Goal: Task Accomplishment & Management: Use online tool/utility

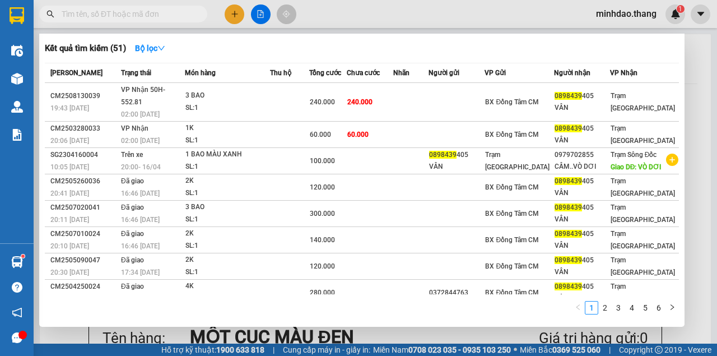
scroll to position [75, 0]
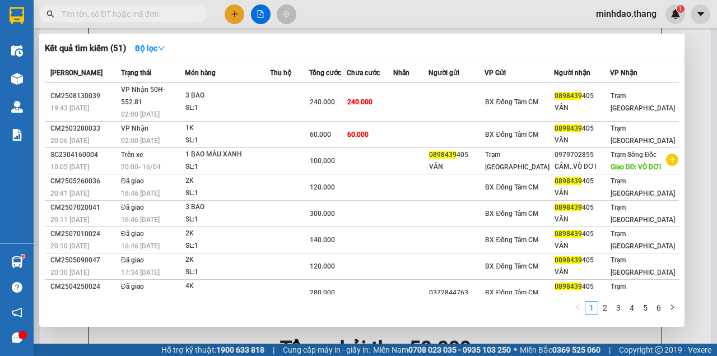
drag, startPoint x: 179, startPoint y: 14, endPoint x: 185, endPoint y: 8, distance: 7.9
click at [184, 9] on input "text" at bounding box center [128, 14] width 132 height 12
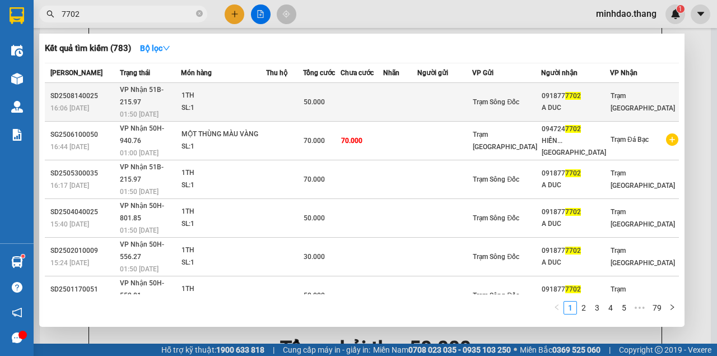
type input "7702"
click at [383, 91] on td at bounding box center [362, 102] width 43 height 39
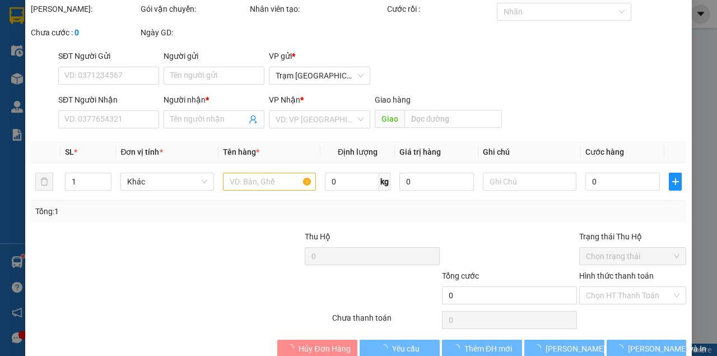
type input "0918777702"
type input "A DUC"
type input "50.000"
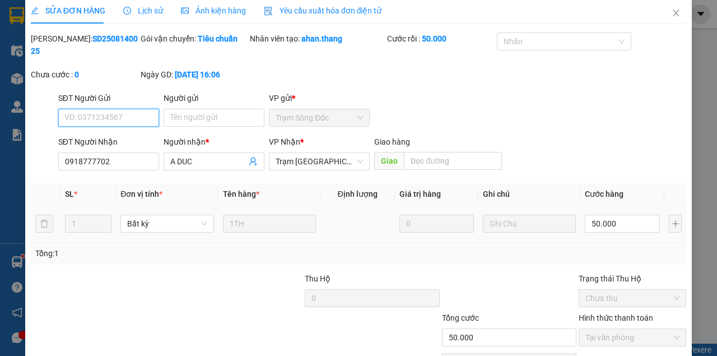
scroll to position [72, 0]
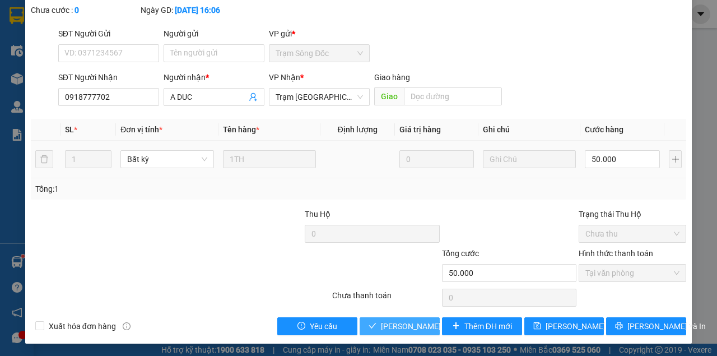
click at [411, 327] on span "[PERSON_NAME] và Giao hàng" at bounding box center [435, 326] width 108 height 12
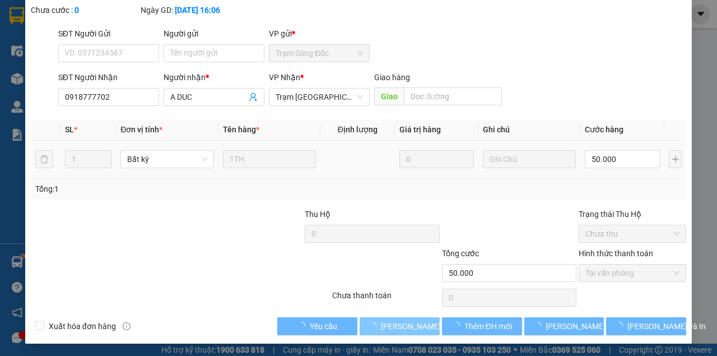
scroll to position [0, 0]
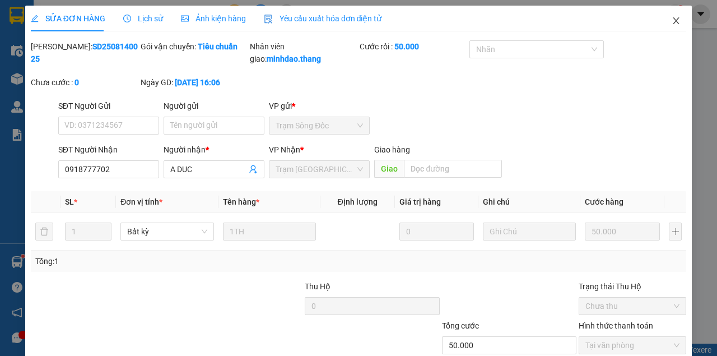
click at [672, 24] on icon "close" at bounding box center [676, 20] width 9 height 9
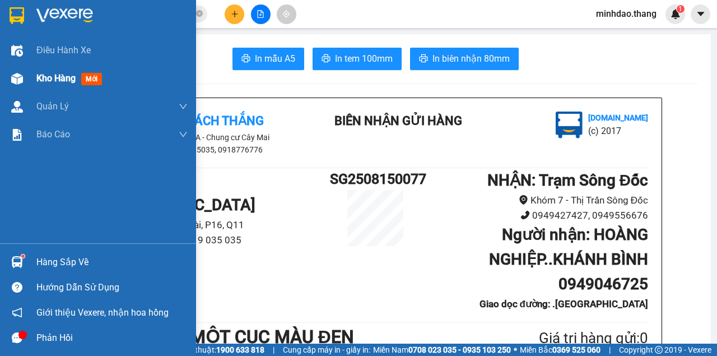
click at [51, 85] on div "Kho hàng mới" at bounding box center [71, 78] width 70 height 14
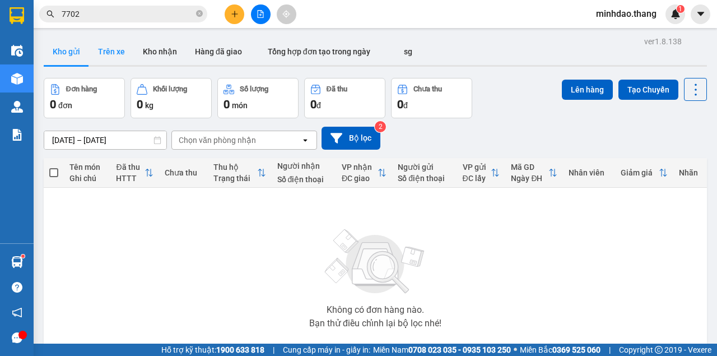
click at [114, 52] on button "Trên xe" at bounding box center [111, 51] width 45 height 27
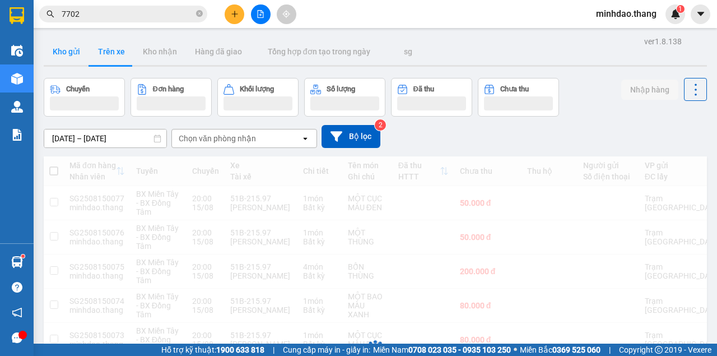
click at [67, 51] on button "Kho gửi" at bounding box center [66, 51] width 45 height 27
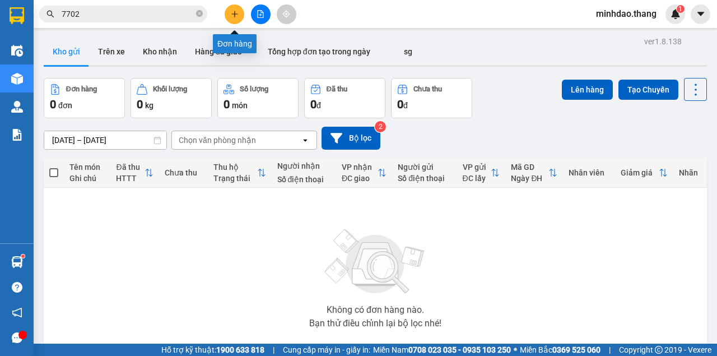
click at [267, 17] on button at bounding box center [261, 14] width 20 height 20
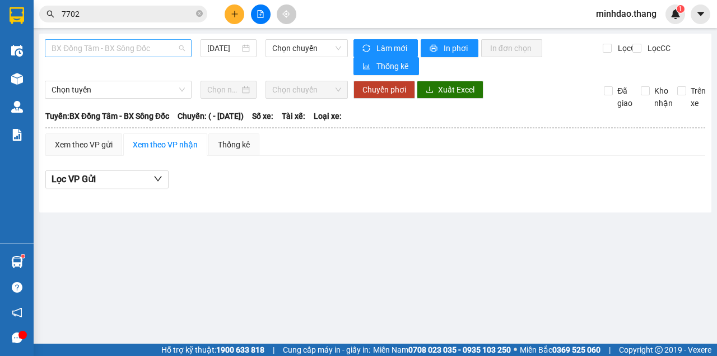
click at [115, 50] on span "BX Đồng Tâm - BX Sông Đốc" at bounding box center [118, 48] width 133 height 17
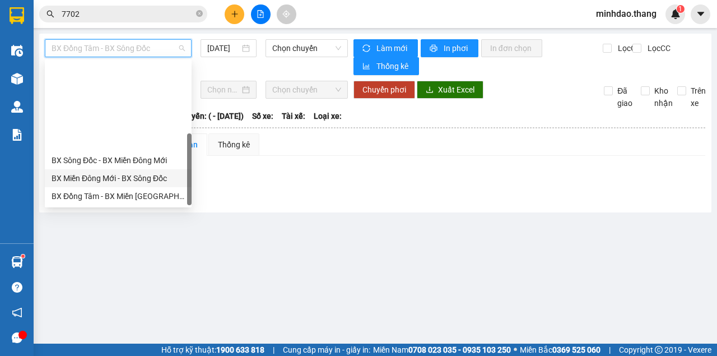
scroll to position [108, 0]
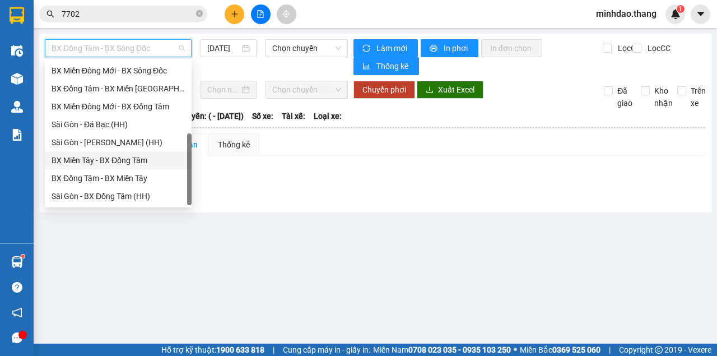
click at [115, 156] on div "BX Miền Tây - BX Đồng Tâm" at bounding box center [118, 160] width 133 height 12
type input "[DATE]"
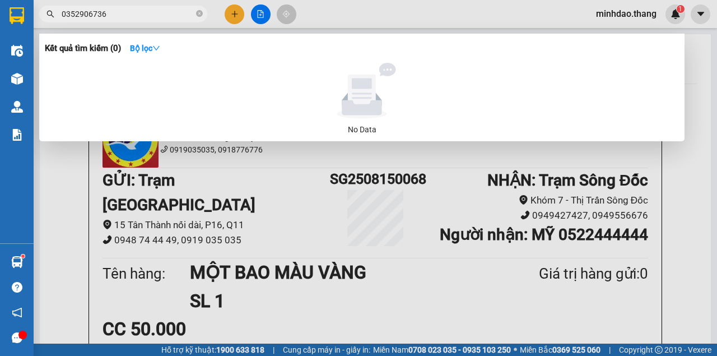
click at [200, 15] on icon "close-circle" at bounding box center [199, 13] width 7 height 7
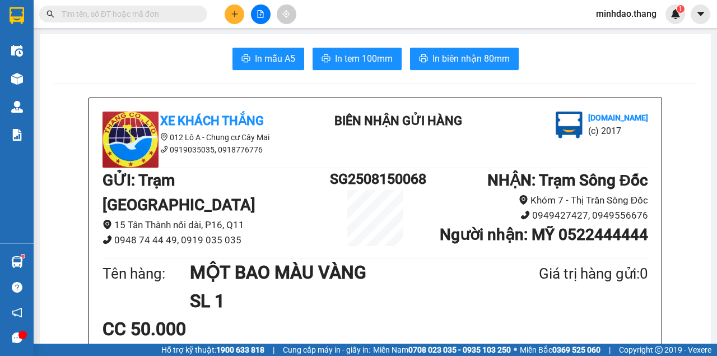
click at [183, 15] on input "text" at bounding box center [128, 14] width 132 height 12
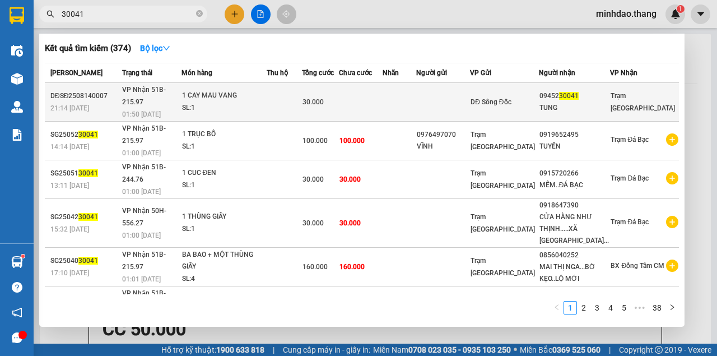
type input "30041"
click at [338, 96] on div "30.000" at bounding box center [320, 102] width 35 height 12
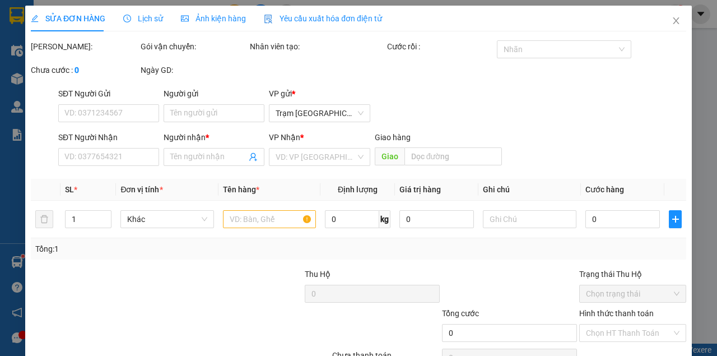
type input "0945230041"
type input "TUNG"
type input "30.000"
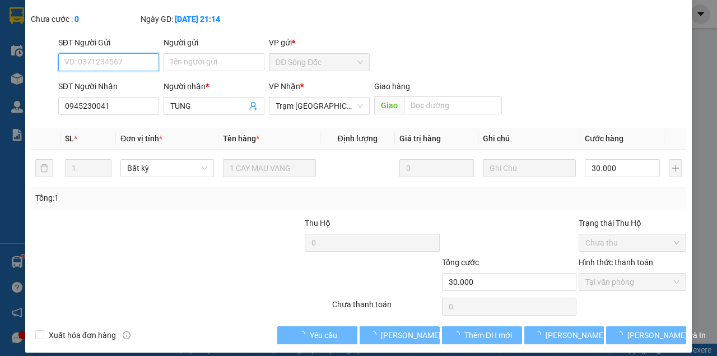
scroll to position [72, 0]
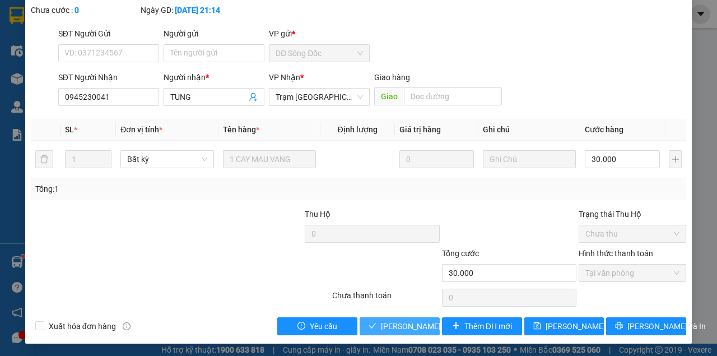
drag, startPoint x: 405, startPoint y: 327, endPoint x: 411, endPoint y: 312, distance: 16.9
click at [405, 327] on span "[PERSON_NAME] và Giao hàng" at bounding box center [435, 326] width 108 height 12
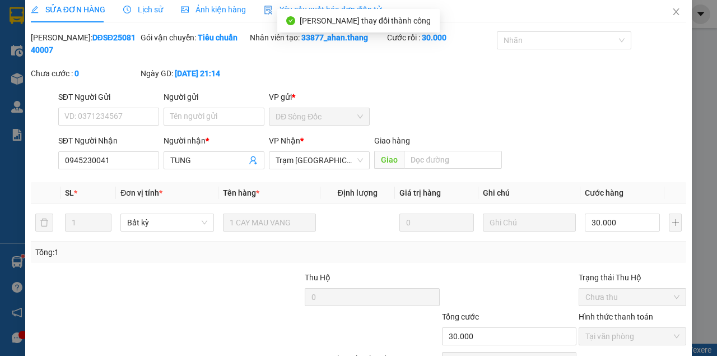
scroll to position [0, 0]
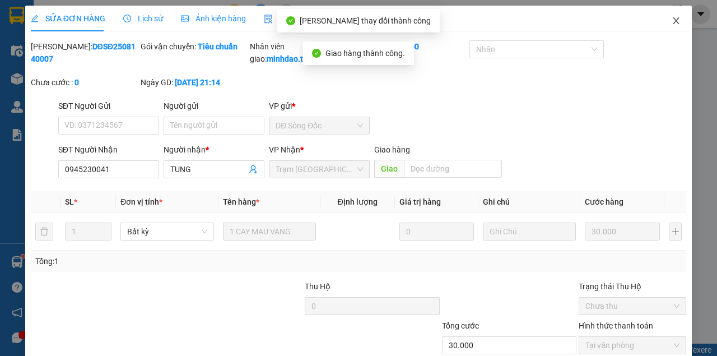
drag, startPoint x: 673, startPoint y: 18, endPoint x: 661, endPoint y: 25, distance: 13.1
click at [673, 18] on icon "close" at bounding box center [676, 20] width 9 height 9
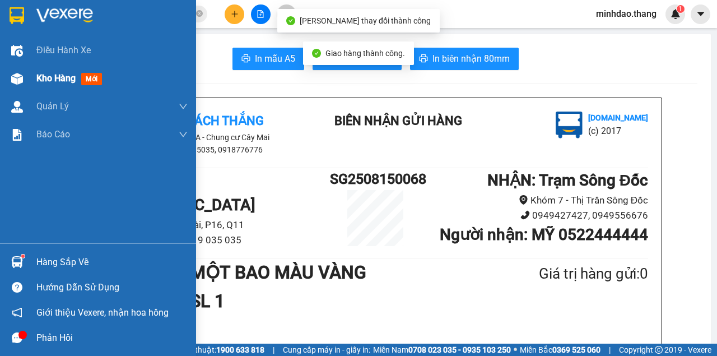
click at [38, 76] on span "Kho hàng" at bounding box center [55, 78] width 39 height 11
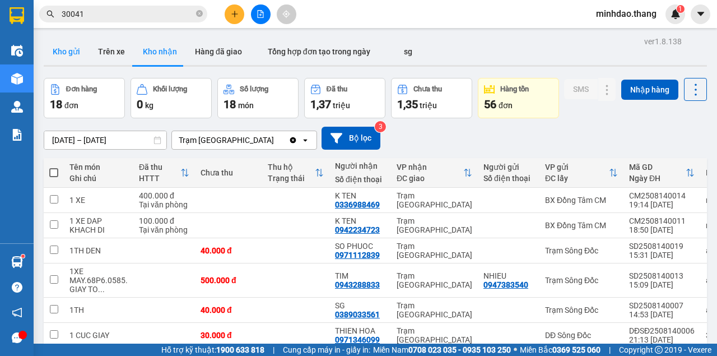
drag, startPoint x: 71, startPoint y: 46, endPoint x: 75, endPoint y: 75, distance: 29.4
click at [70, 46] on button "Kho gửi" at bounding box center [66, 51] width 45 height 27
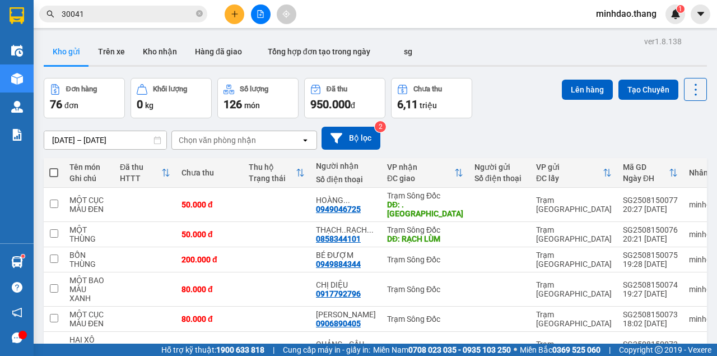
click at [50, 169] on span at bounding box center [53, 172] width 9 height 9
click at [54, 167] on input "checkbox" at bounding box center [54, 167] width 0 height 0
checkbox input "true"
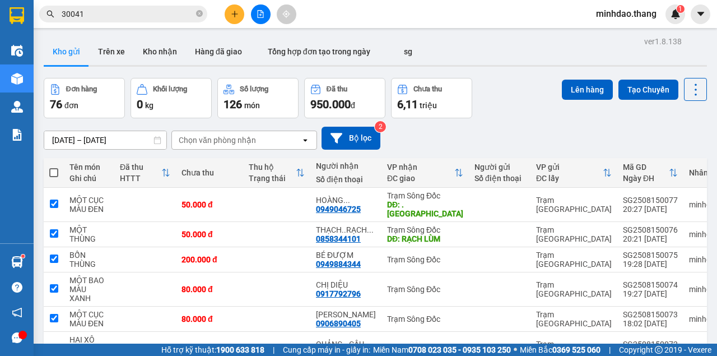
checkbox input "true"
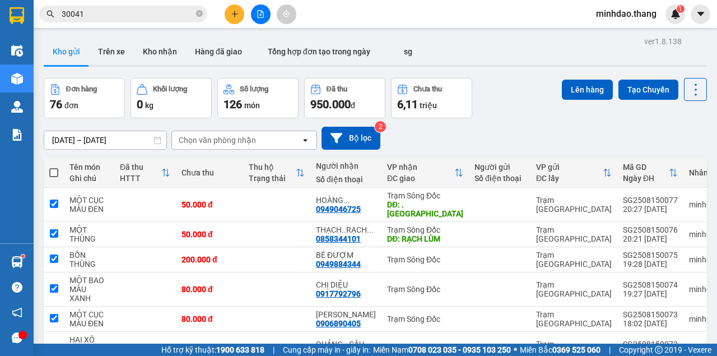
checkbox input "true"
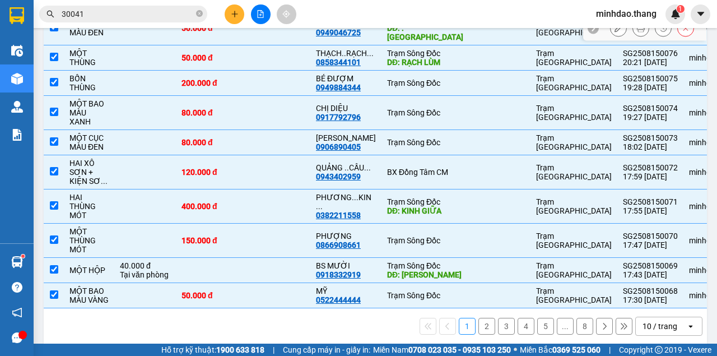
scroll to position [211, 0]
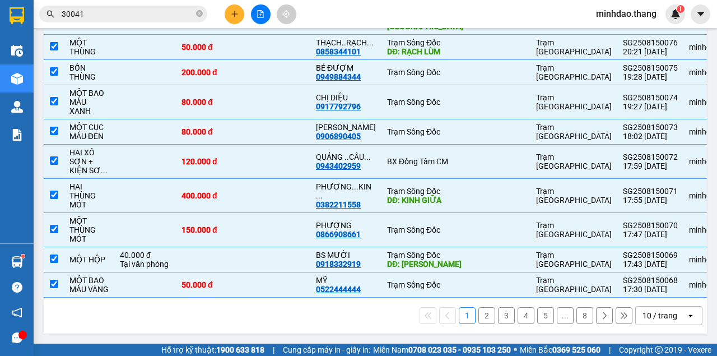
click at [646, 311] on div "10 / trang" at bounding box center [660, 315] width 35 height 11
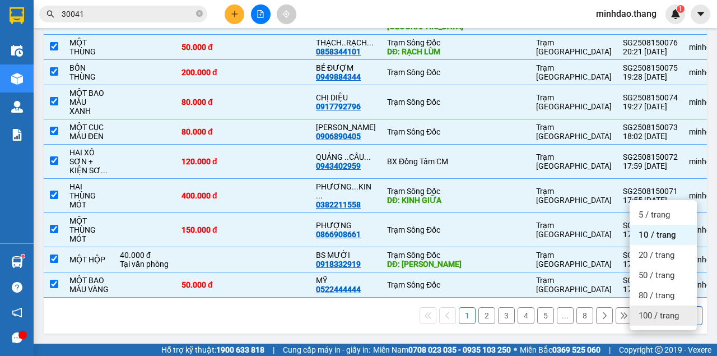
click at [646, 310] on span "100 / trang" at bounding box center [659, 315] width 40 height 11
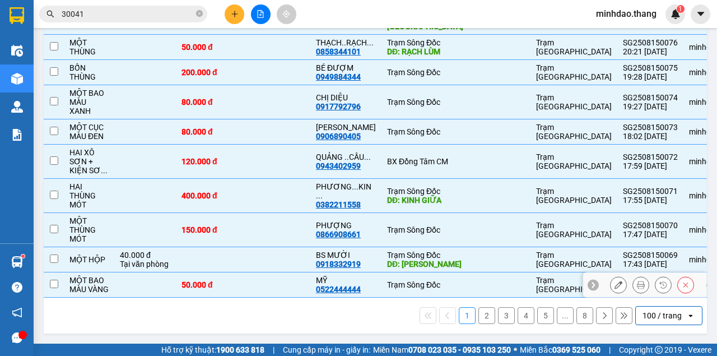
checkbox input "false"
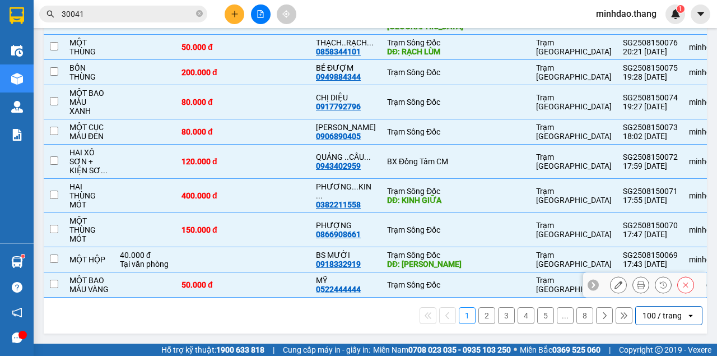
checkbox input "false"
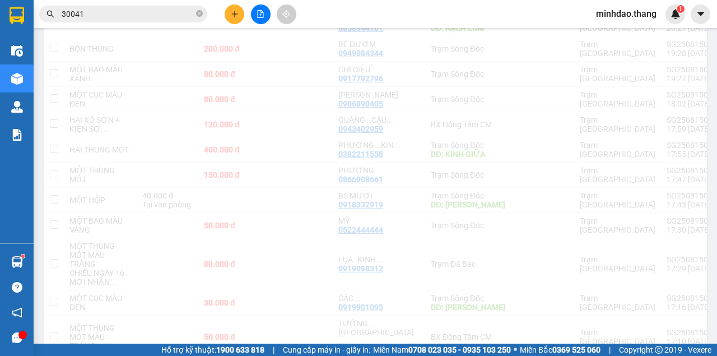
scroll to position [0, 0]
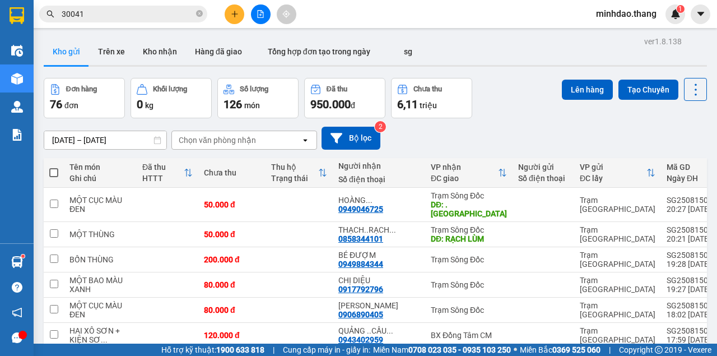
click at [56, 173] on span at bounding box center [53, 172] width 9 height 9
click at [54, 167] on input "checkbox" at bounding box center [54, 167] width 0 height 0
checkbox input "true"
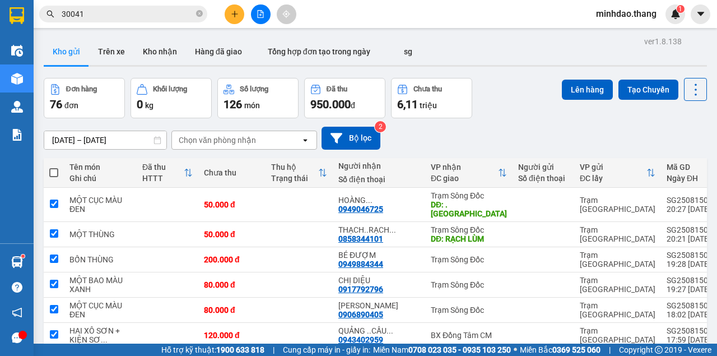
checkbox input "true"
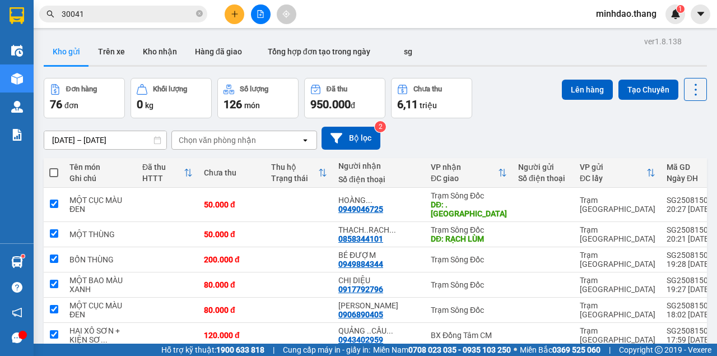
checkbox input "true"
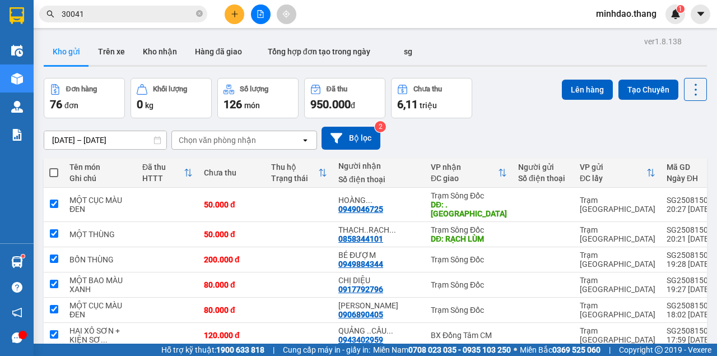
checkbox input "true"
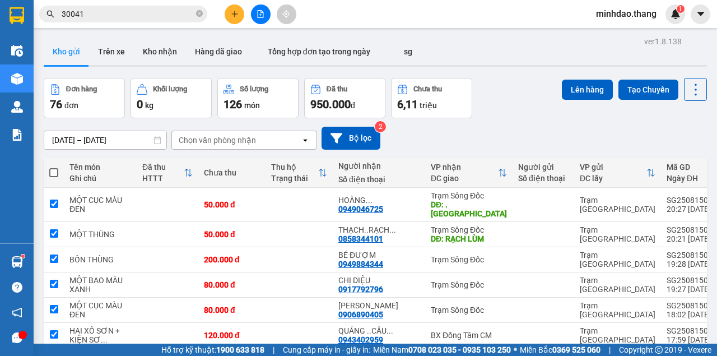
checkbox input "true"
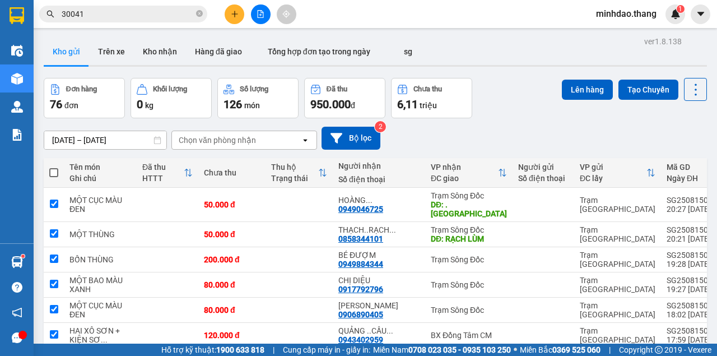
checkbox input "true"
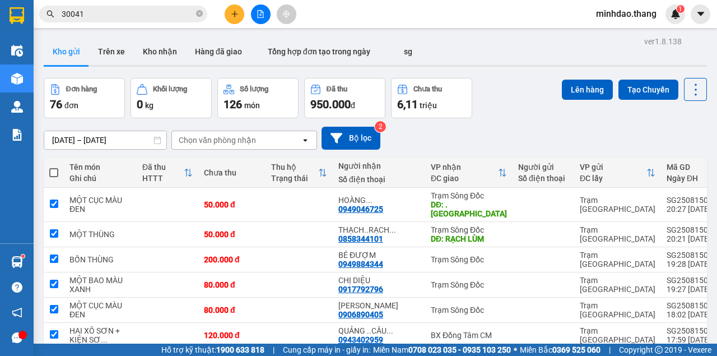
checkbox input "true"
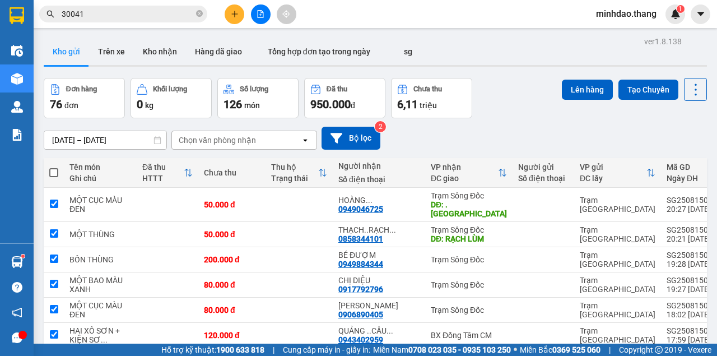
checkbox input "true"
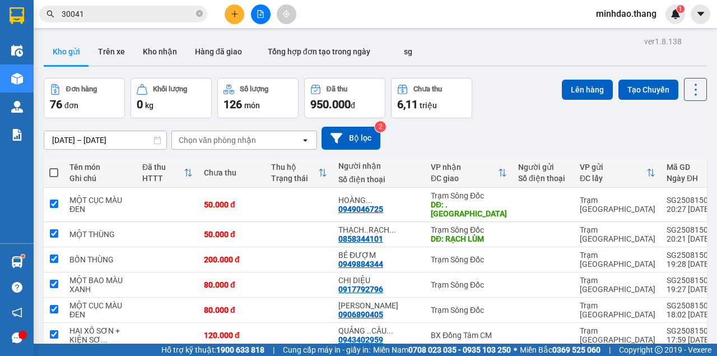
checkbox input "true"
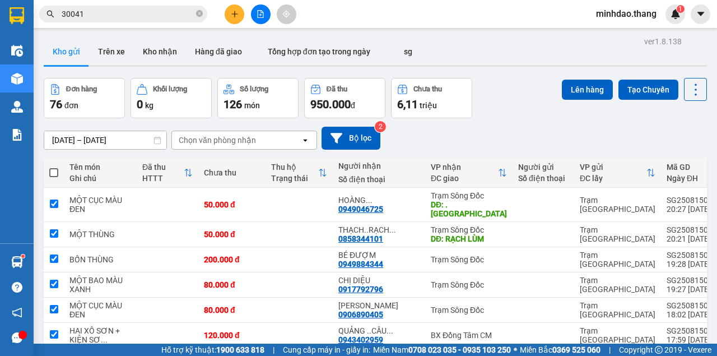
checkbox input "true"
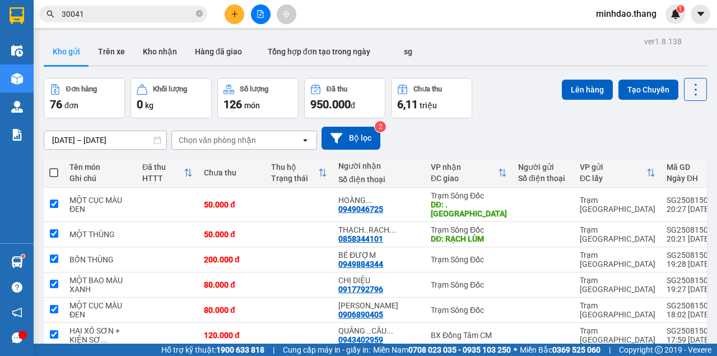
checkbox input "true"
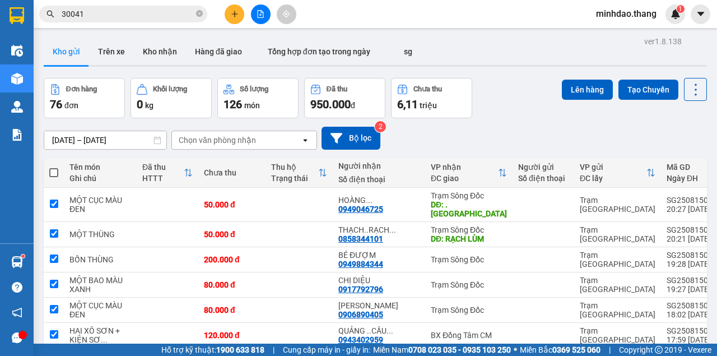
checkbox input "true"
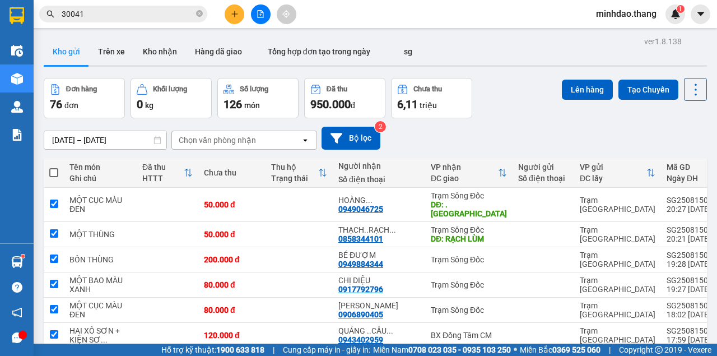
checkbox input "true"
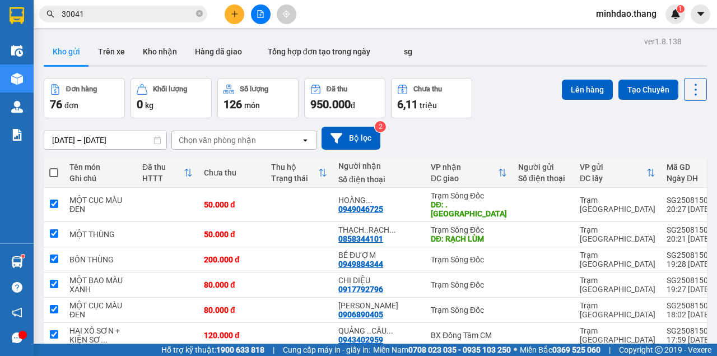
checkbox input "true"
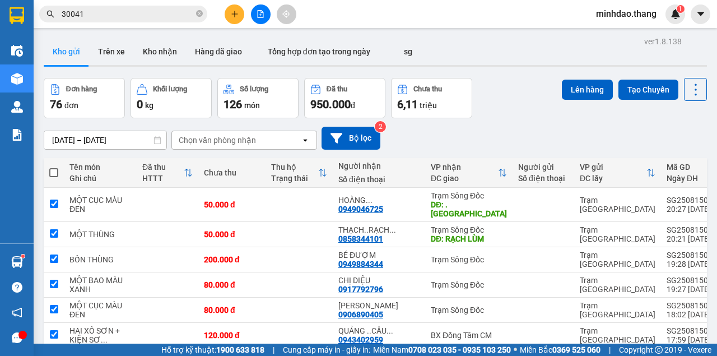
checkbox input "true"
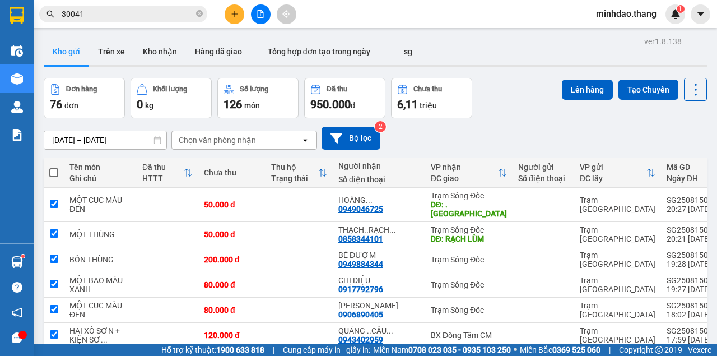
checkbox input "true"
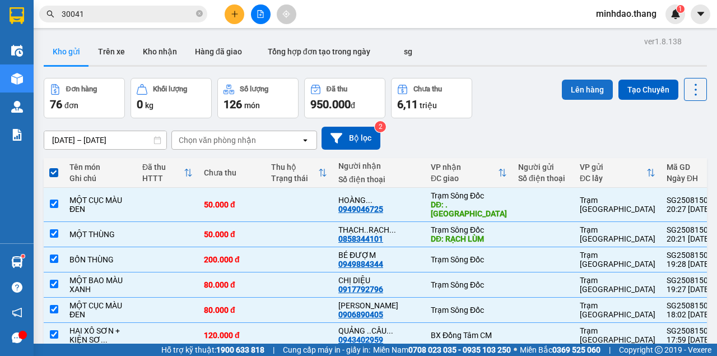
click at [584, 87] on button "Lên hàng" at bounding box center [587, 90] width 51 height 20
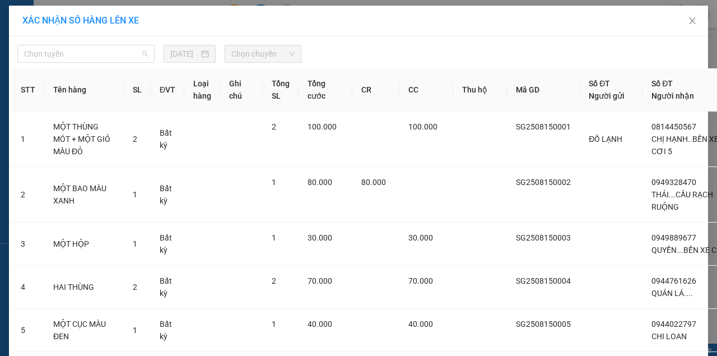
drag, startPoint x: 87, startPoint y: 57, endPoint x: 91, endPoint y: 68, distance: 11.9
click at [87, 56] on span "Chọn tuyến" at bounding box center [86, 53] width 124 height 17
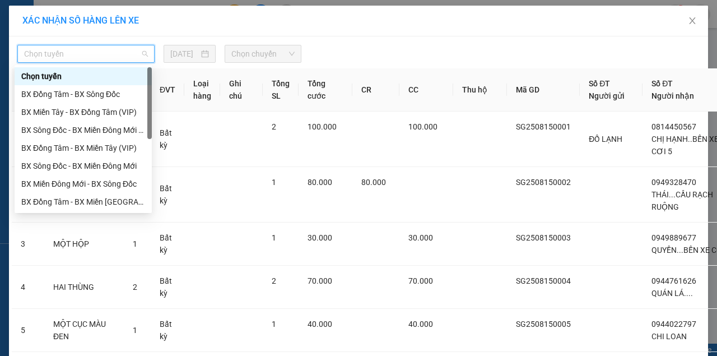
scroll to position [108, 0]
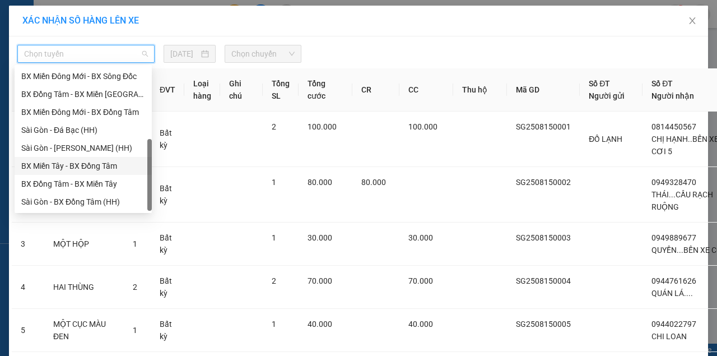
click at [62, 167] on div "BX Miền Tây - BX Đồng Tâm" at bounding box center [83, 166] width 124 height 12
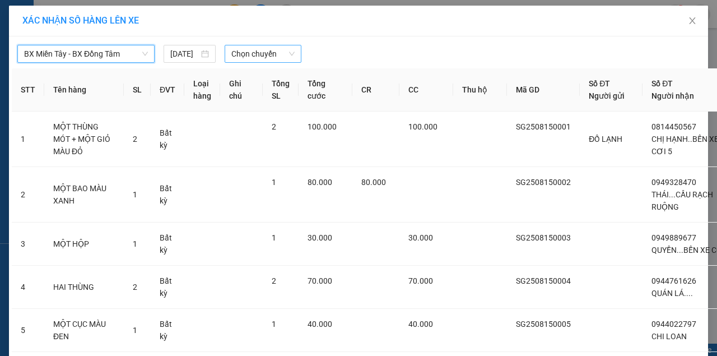
click at [263, 55] on span "Chọn chuyến" at bounding box center [262, 53] width 63 height 17
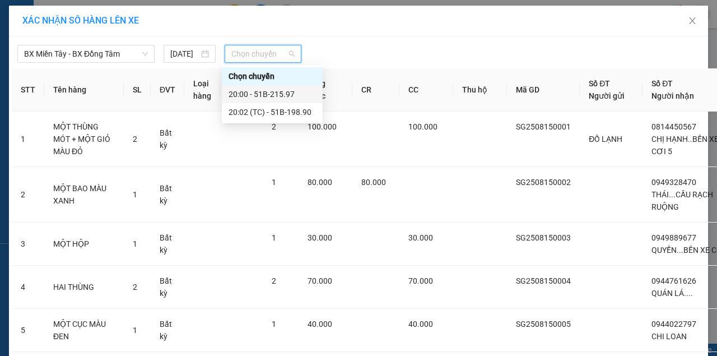
click at [256, 97] on div "20:00 - 51B-215.97" at bounding box center [272, 94] width 87 height 12
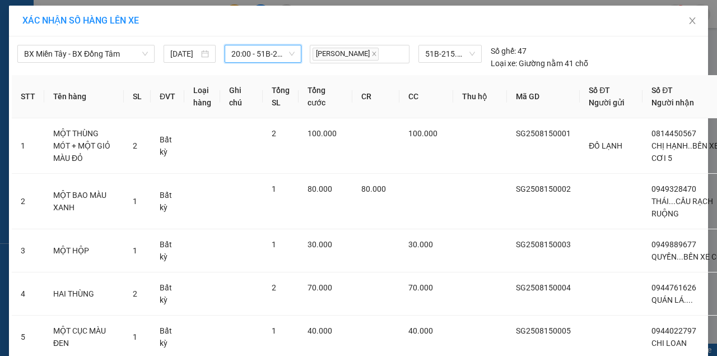
click at [270, 54] on span "20:00 - 51B-215.97" at bounding box center [262, 53] width 63 height 17
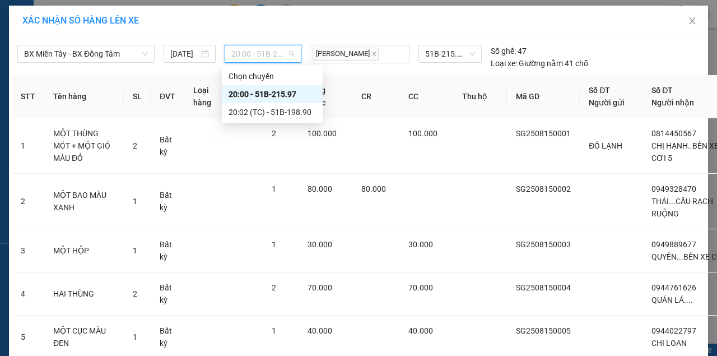
click at [258, 98] on div "20:00 - 51B-215.97" at bounding box center [272, 94] width 87 height 12
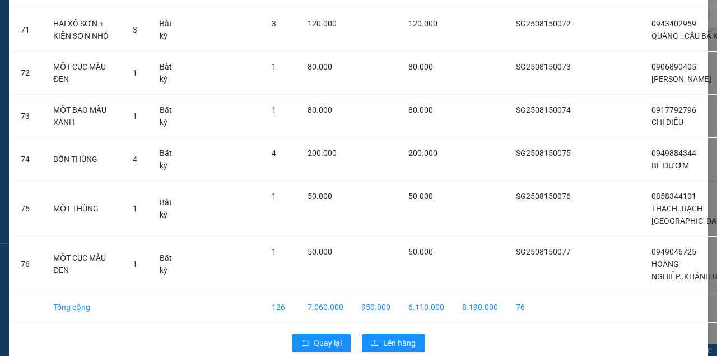
scroll to position [3849, 0]
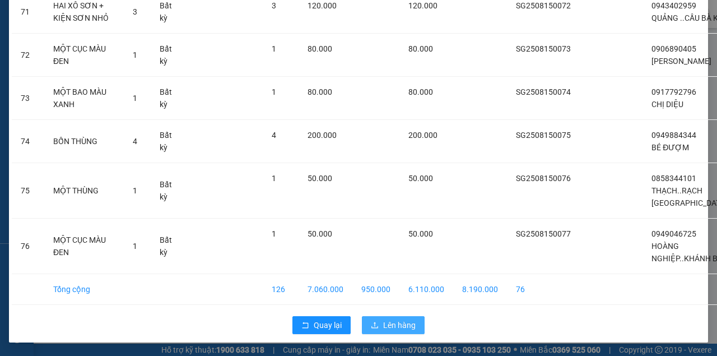
click at [402, 330] on span "Lên hàng" at bounding box center [399, 325] width 33 height 12
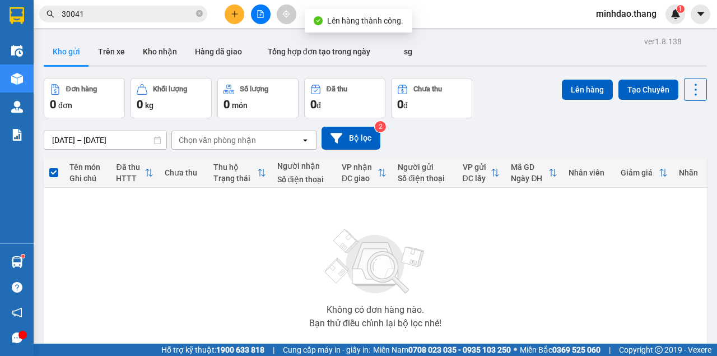
click at [261, 10] on button at bounding box center [261, 14] width 20 height 20
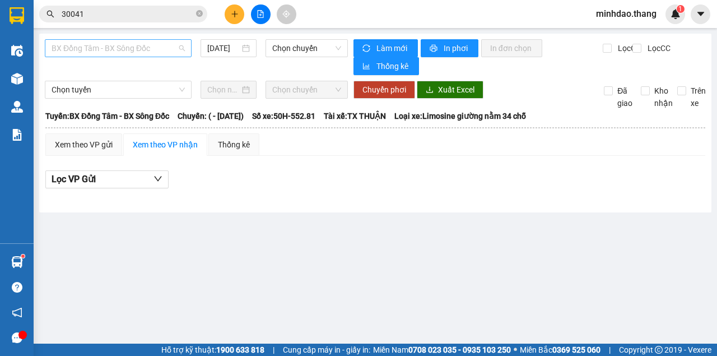
click at [96, 41] on span "BX Đồng Tâm - BX Sông Đốc" at bounding box center [118, 48] width 133 height 17
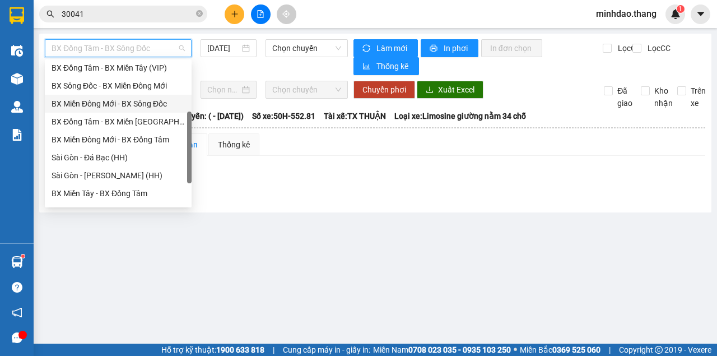
scroll to position [108, 0]
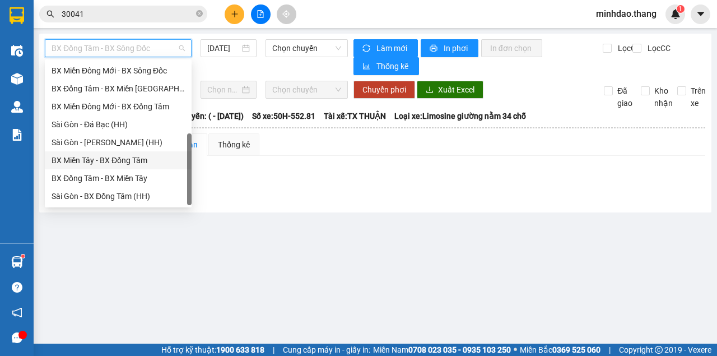
click at [101, 160] on div "BX Miền Tây - BX Đồng Tâm" at bounding box center [118, 160] width 133 height 12
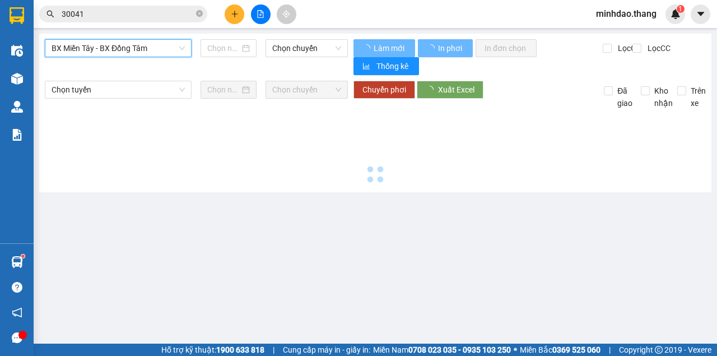
type input "[DATE]"
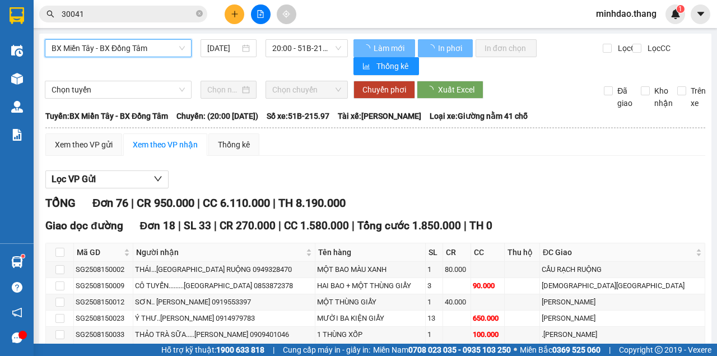
click at [295, 50] on span "20:00 - 51B-215.97" at bounding box center [306, 48] width 68 height 17
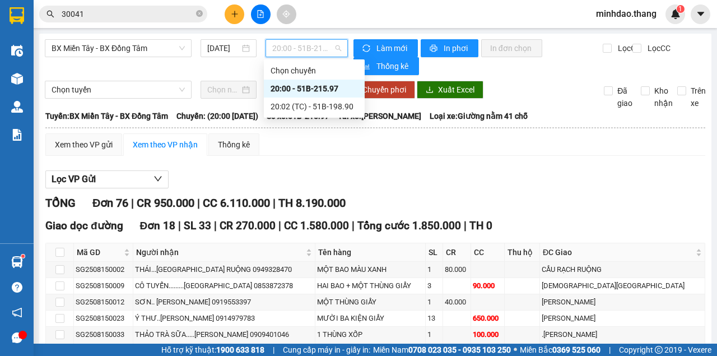
click at [290, 86] on div "20:00 - 51B-215.97" at bounding box center [314, 88] width 87 height 12
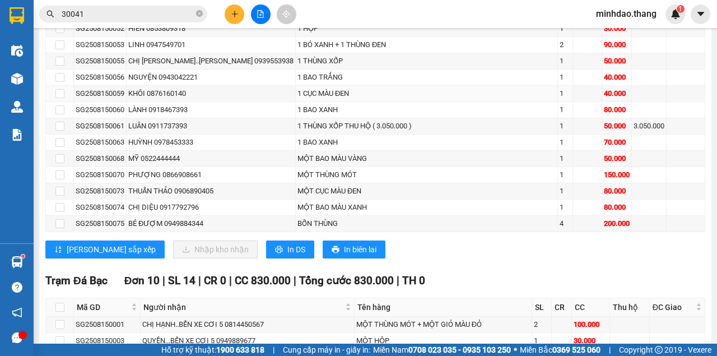
scroll to position [1060, 0]
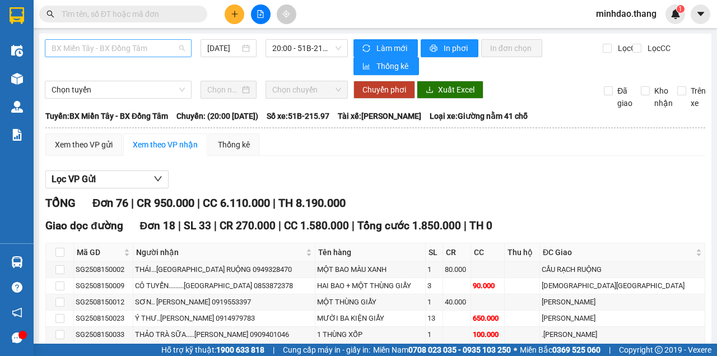
click at [106, 46] on span "BX Miền Tây - BX Đồng Tâm" at bounding box center [118, 48] width 133 height 17
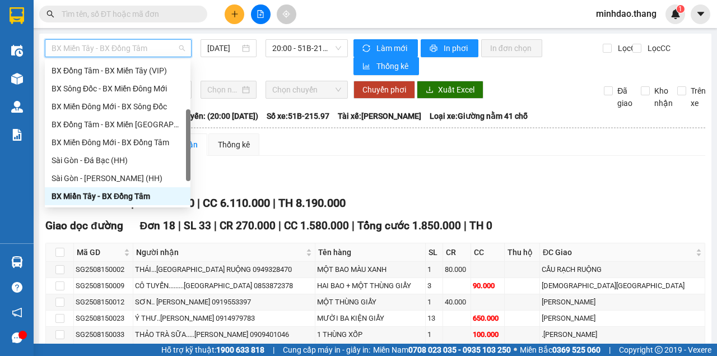
scroll to position [108, 0]
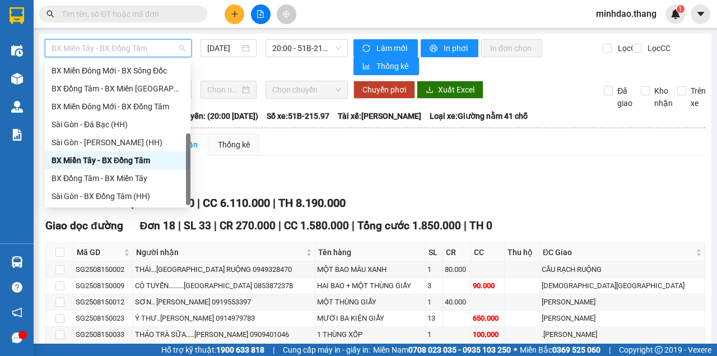
drag, startPoint x: 117, startPoint y: 154, endPoint x: 156, endPoint y: 141, distance: 41.3
click at [118, 154] on div "BX Miền Tây - BX Đồng Tâm" at bounding box center [118, 160] width 132 height 12
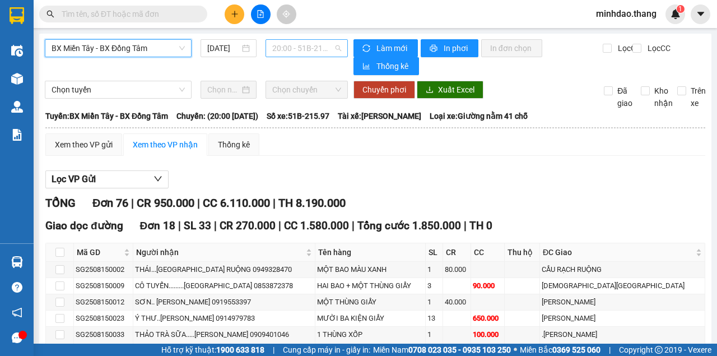
click at [278, 49] on span "20:00 - 51B-215.97" at bounding box center [306, 48] width 68 height 17
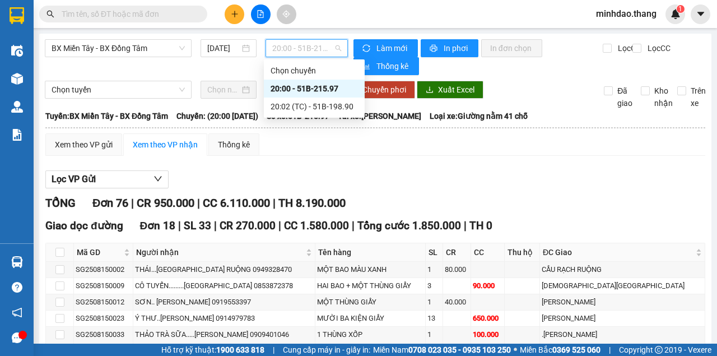
click at [286, 87] on div "20:00 - 51B-215.97" at bounding box center [314, 88] width 87 height 12
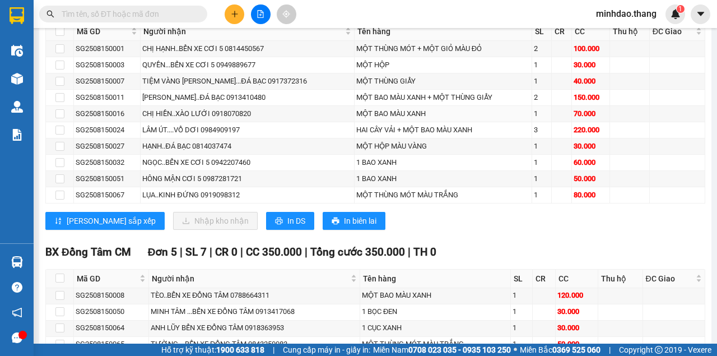
scroll to position [1322, 0]
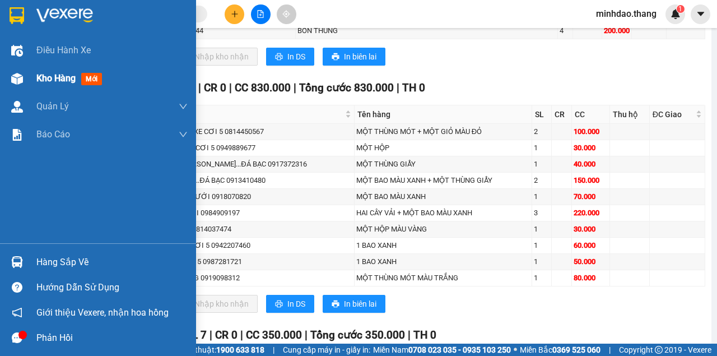
click at [24, 83] on div at bounding box center [17, 79] width 20 height 20
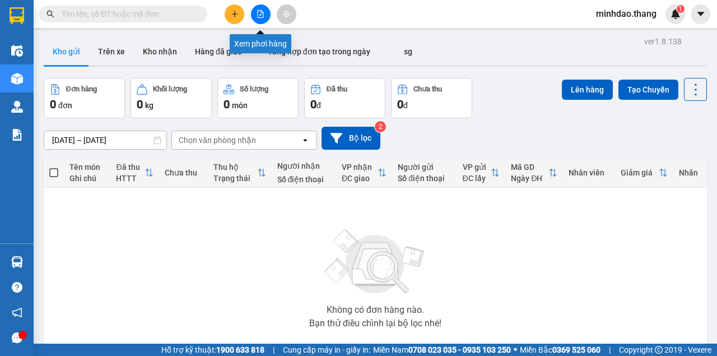
click at [262, 18] on button at bounding box center [261, 14] width 20 height 20
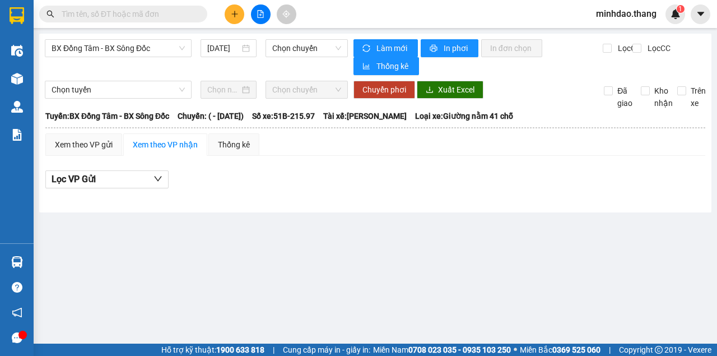
drag, startPoint x: 116, startPoint y: 45, endPoint x: 114, endPoint y: 57, distance: 12.4
click at [117, 45] on span "BX Đồng Tâm - BX Sông Đốc" at bounding box center [118, 48] width 133 height 17
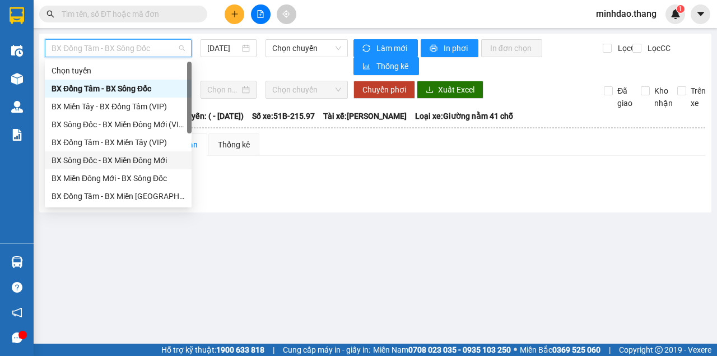
click at [106, 161] on div "BX Sông Đốc - BX Miền Đông Mới" at bounding box center [118, 160] width 133 height 12
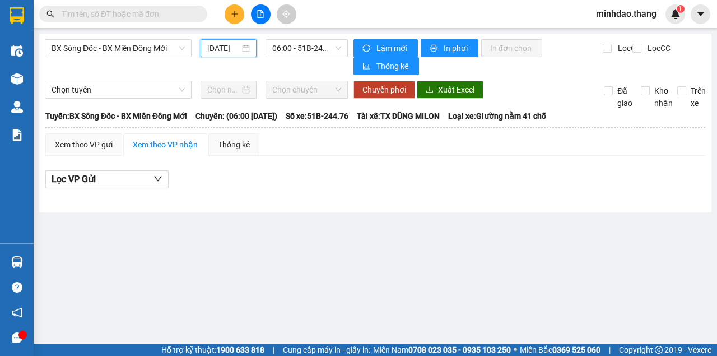
click at [233, 52] on input "[DATE]" at bounding box center [223, 48] width 33 height 12
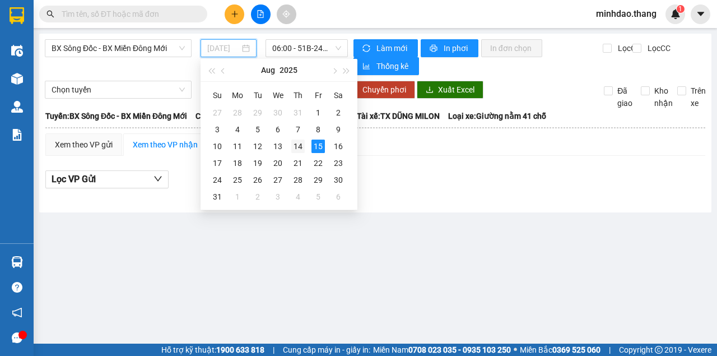
click at [297, 142] on div "14" at bounding box center [297, 146] width 13 height 13
type input "14/08/2025"
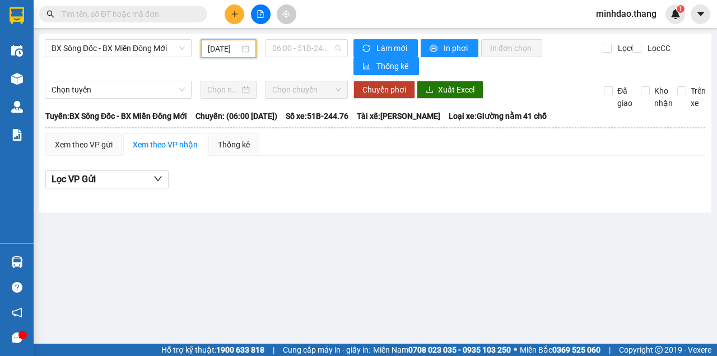
drag, startPoint x: 308, startPoint y: 47, endPoint x: 307, endPoint y: 77, distance: 30.3
click at [309, 49] on span "06:00 - 51B-244.76" at bounding box center [306, 48] width 68 height 17
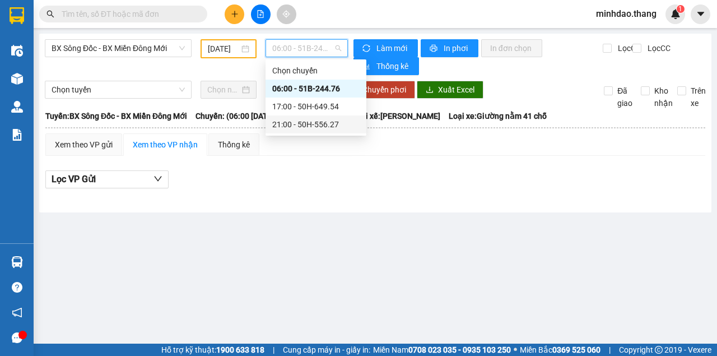
click at [291, 118] on div "21:00 - 50H-556.27" at bounding box center [315, 124] width 87 height 12
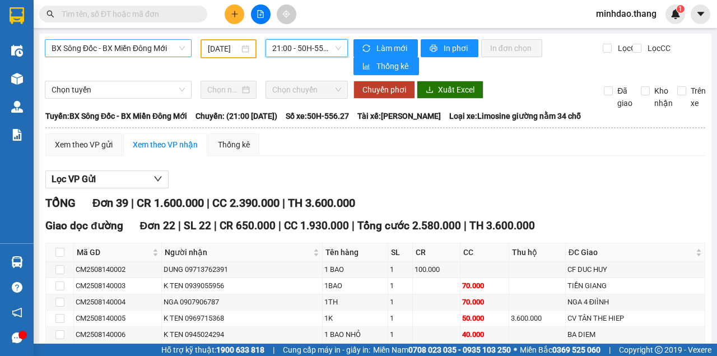
click at [133, 49] on span "BX Sông Đốc - BX Miền Đông Mới" at bounding box center [118, 48] width 133 height 17
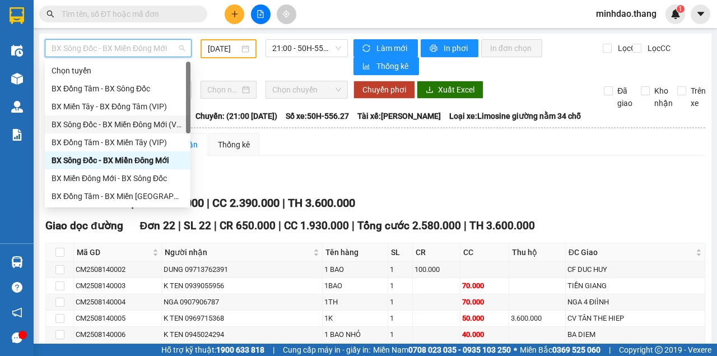
scroll to position [108, 0]
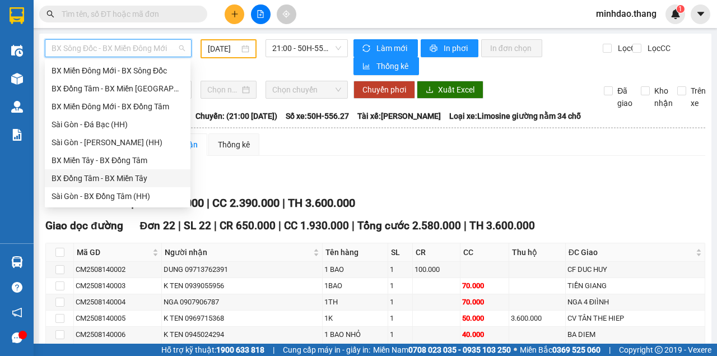
click at [102, 180] on div "BX Đồng Tâm - BX Miền Tây" at bounding box center [118, 178] width 132 height 12
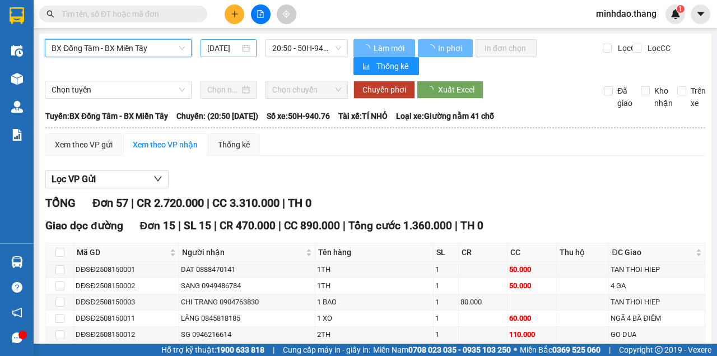
click at [223, 52] on input "[DATE]" at bounding box center [223, 48] width 33 height 12
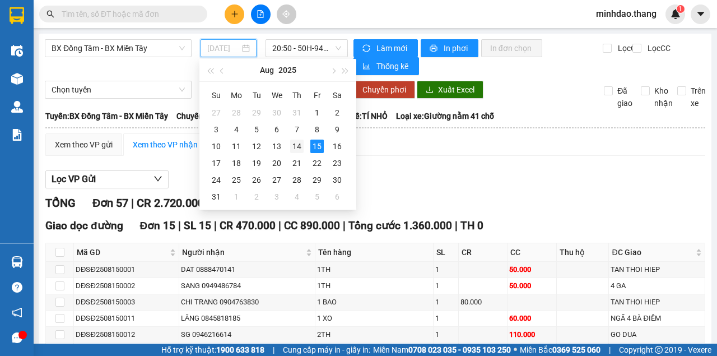
click at [291, 145] on div "14" at bounding box center [296, 146] width 13 height 13
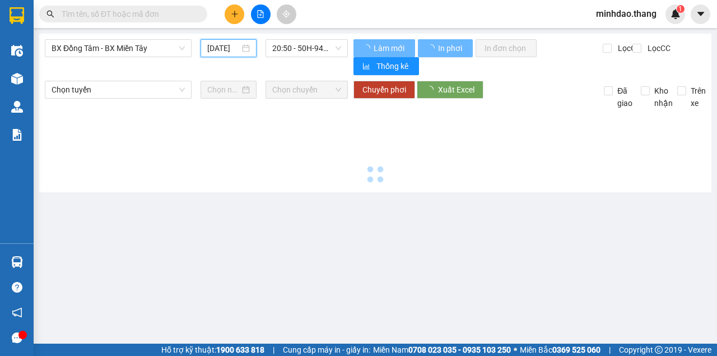
type input "14/08/2025"
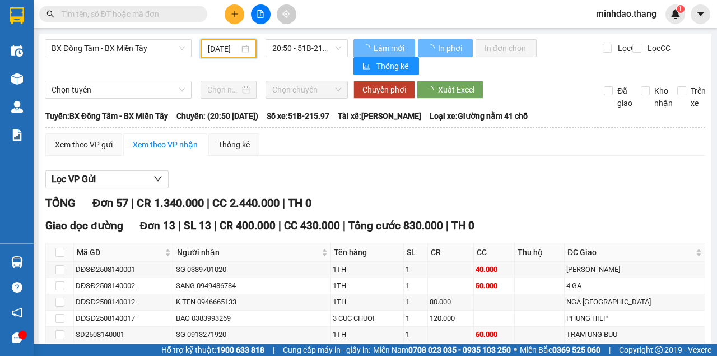
click at [304, 49] on span "20:50 - 51B-215.97" at bounding box center [306, 48] width 68 height 17
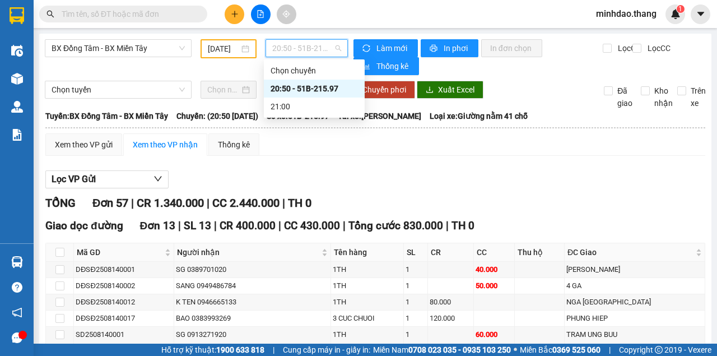
click at [296, 90] on div "20:50 - 51B-215.97" at bounding box center [314, 88] width 87 height 12
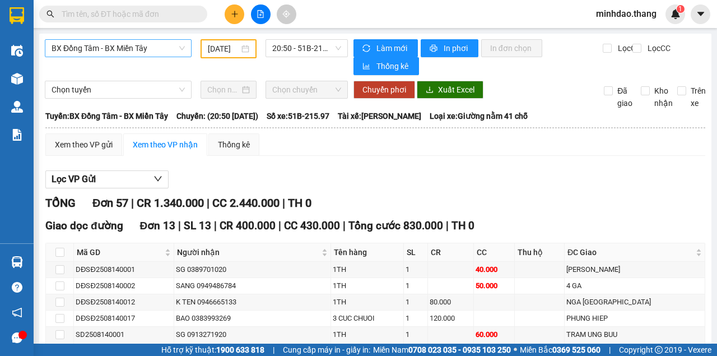
drag, startPoint x: 123, startPoint y: 62, endPoint x: 126, endPoint y: 53, distance: 9.6
click at [123, 61] on div "BX Đồng Tâm - BX Miền Tây 14/08/2025 20:50 - 51B-215.97" at bounding box center [196, 57] width 303 height 36
click at [126, 48] on span "BX Đồng Tâm - BX Miền Tây" at bounding box center [118, 48] width 133 height 17
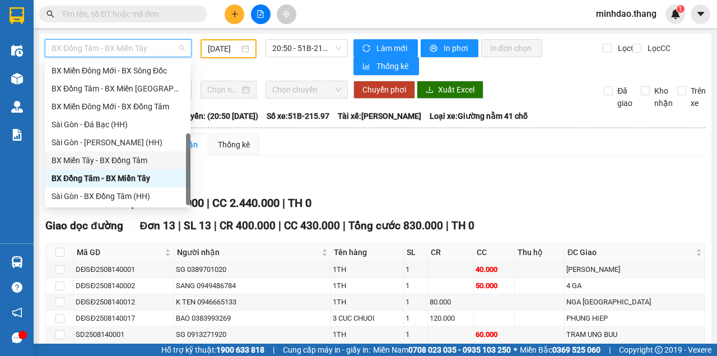
click at [132, 160] on div "BX Miền Tây - BX Đồng Tâm" at bounding box center [118, 160] width 132 height 12
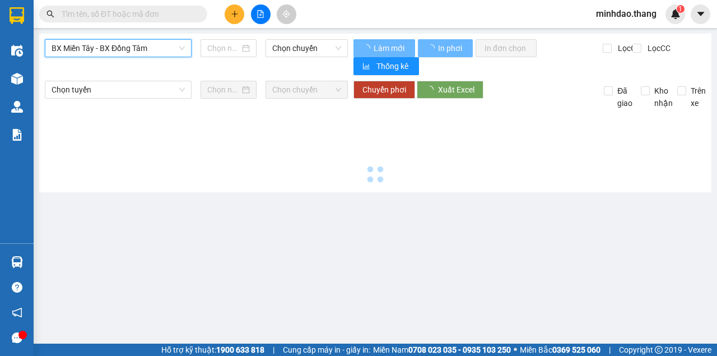
type input "[DATE]"
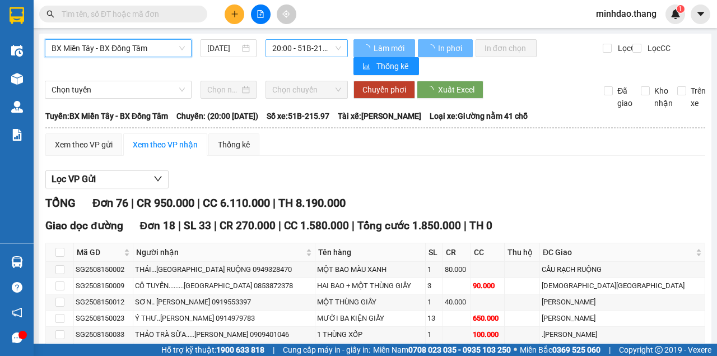
click at [305, 47] on span "20:00 - 51B-215.97" at bounding box center [306, 48] width 68 height 17
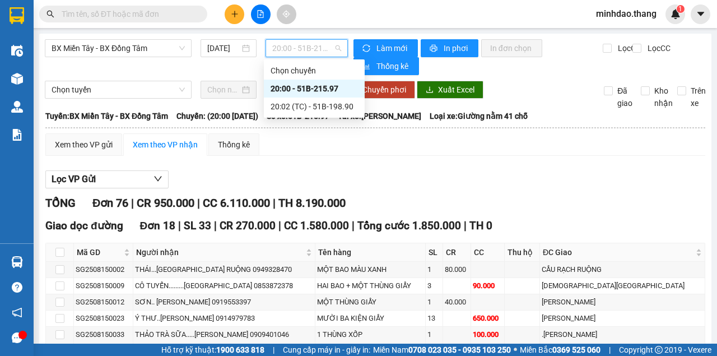
click at [297, 92] on div "20:00 - 51B-215.97" at bounding box center [314, 88] width 87 height 12
